Goal: Transaction & Acquisition: Purchase product/service

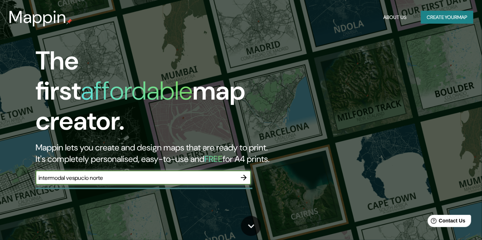
type input "intermodal vespucio norte"
click at [244, 174] on icon "button" at bounding box center [243, 178] width 9 height 9
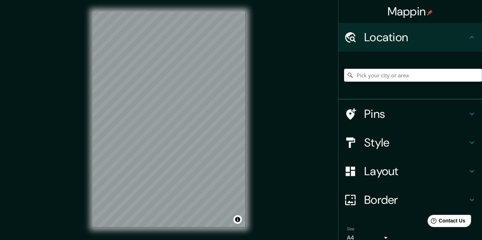
click at [363, 78] on input "Pick your city or area" at bounding box center [413, 75] width 138 height 13
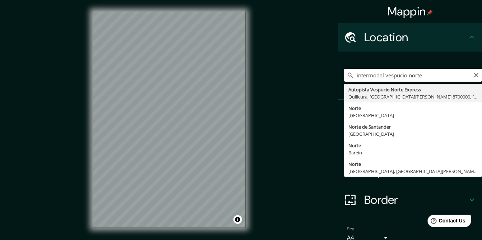
type input "Autopista Vespucio Norte Express, [GEOGRAPHIC_DATA], [GEOGRAPHIC_DATA][PERSON_N…"
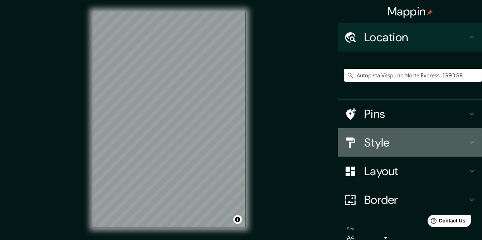
click at [398, 148] on h4 "Style" at bounding box center [415, 143] width 103 height 14
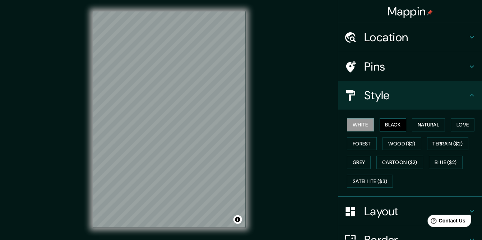
click at [392, 126] on button "Black" at bounding box center [392, 124] width 27 height 13
click at [432, 126] on button "Natural" at bounding box center [428, 124] width 33 height 13
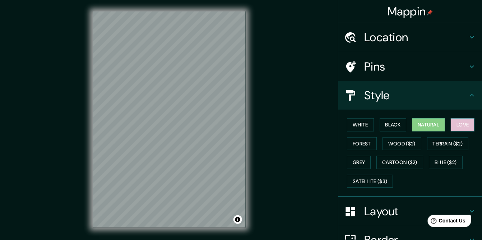
click at [461, 123] on button "Love" at bounding box center [462, 124] width 24 height 13
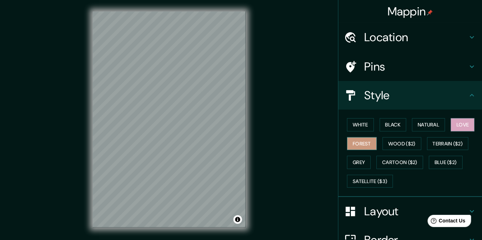
click at [361, 139] on button "Forest" at bounding box center [362, 143] width 30 height 13
click at [391, 144] on button "Wood ($2)" at bounding box center [401, 143] width 39 height 13
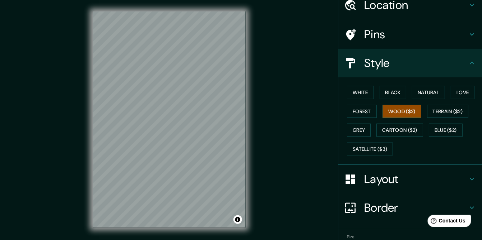
click at [378, 176] on h4 "Layout" at bounding box center [415, 179] width 103 height 14
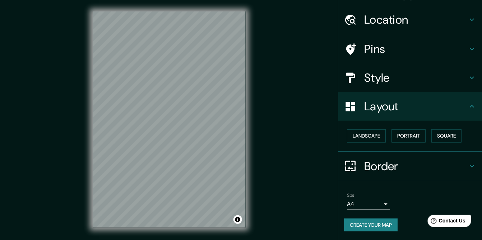
scroll to position [17, 0]
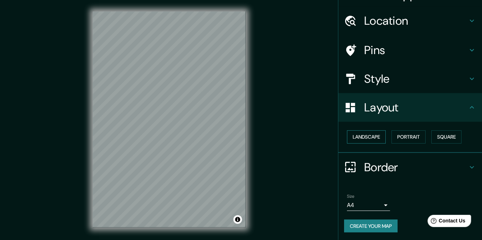
click at [366, 136] on button "Landscape" at bounding box center [366, 137] width 39 height 13
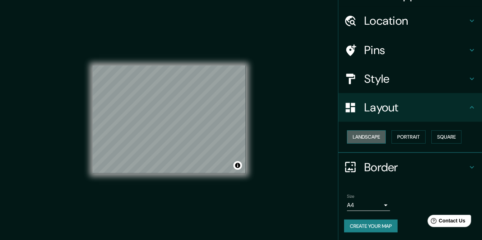
click at [366, 136] on button "Landscape" at bounding box center [366, 137] width 39 height 13
click at [392, 136] on button "Portrait" at bounding box center [408, 137] width 34 height 13
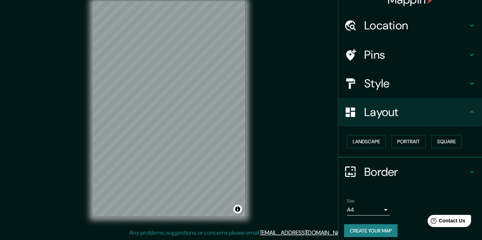
scroll to position [0, 0]
